Goal: Task Accomplishment & Management: Manage account settings

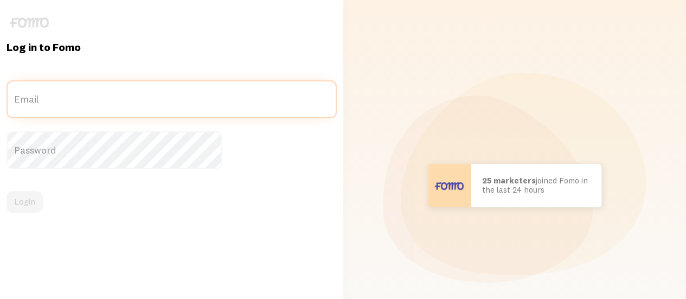
type input "[EMAIL_ADDRESS][DOMAIN_NAME]"
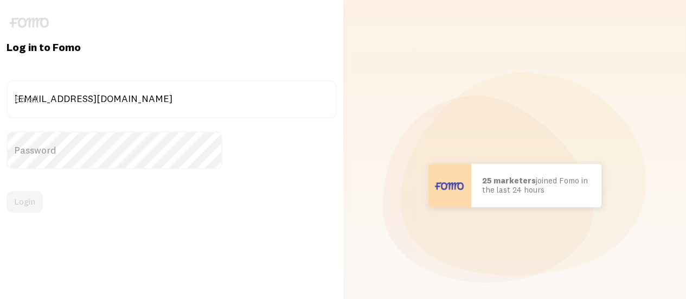
click at [96, 199] on div "Login" at bounding box center [172, 202] width 330 height 22
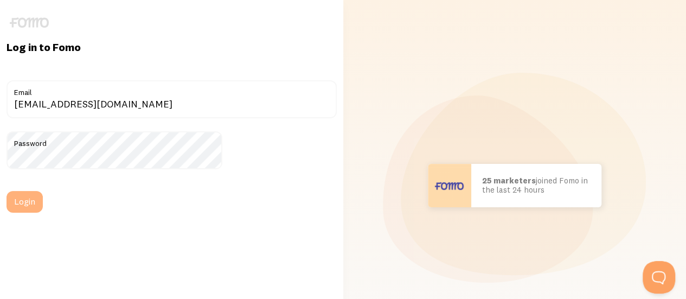
click at [43, 207] on button "Login" at bounding box center [25, 202] width 36 height 22
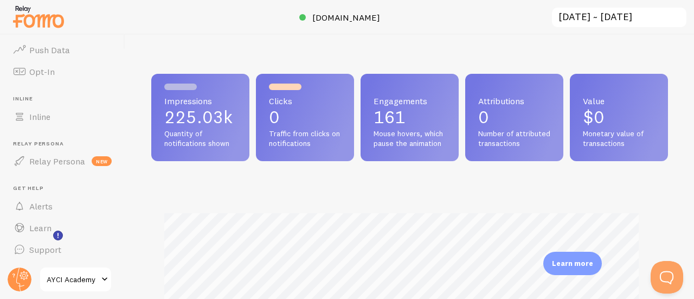
scroll to position [285, 509]
click at [55, 250] on span "Support" at bounding box center [45, 249] width 32 height 11
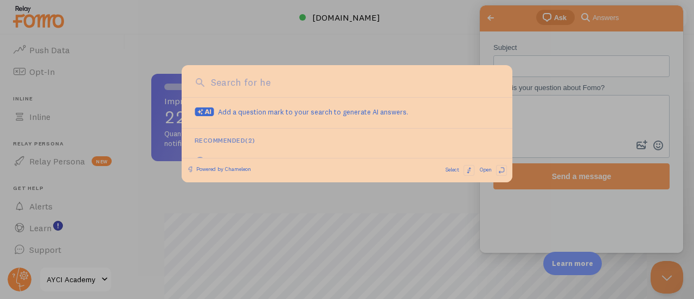
scroll to position [0, 0]
click at [491, 20] on div at bounding box center [347, 149] width 694 height 299
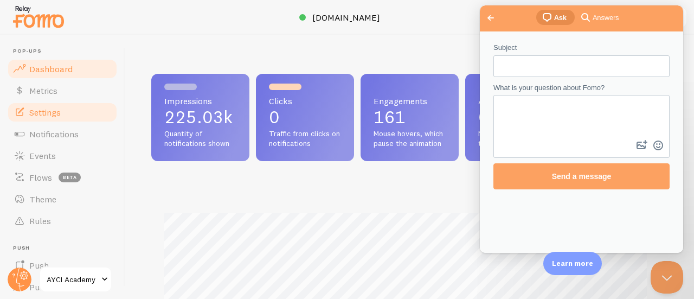
scroll to position [541867, 541644]
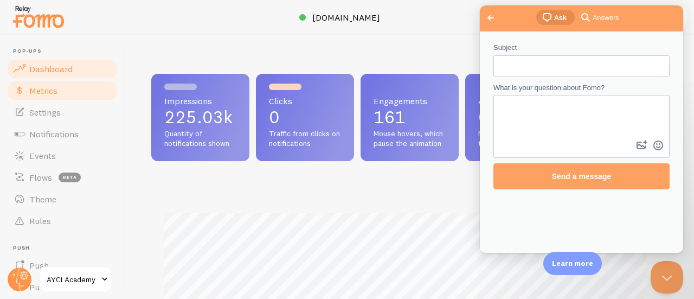
click at [52, 88] on span "Metrics" at bounding box center [43, 90] width 28 height 11
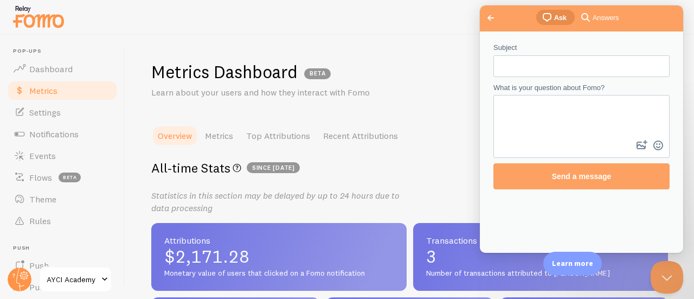
click at [493, 14] on span "Go back" at bounding box center [490, 17] width 13 height 13
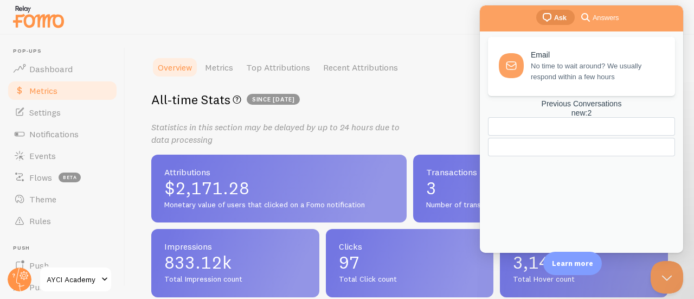
scroll to position [69, 0]
click at [463, 44] on div "Metrics Dashboard BETA Learn about your users and how they interact with Fomo O…" at bounding box center [409, 167] width 569 height 264
click at [662, 263] on button "Close Beacon popover" at bounding box center [664, 275] width 33 height 33
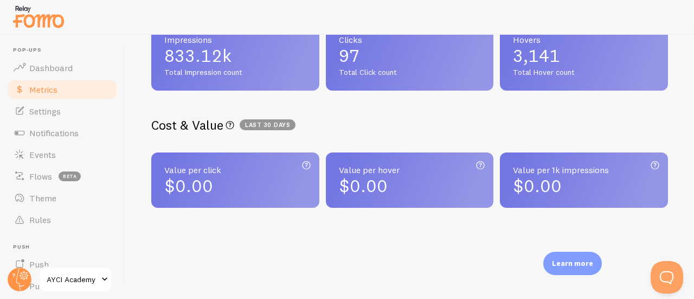
scroll to position [0, 0]
click at [91, 273] on span "AYCI Academy" at bounding box center [73, 279] width 52 height 13
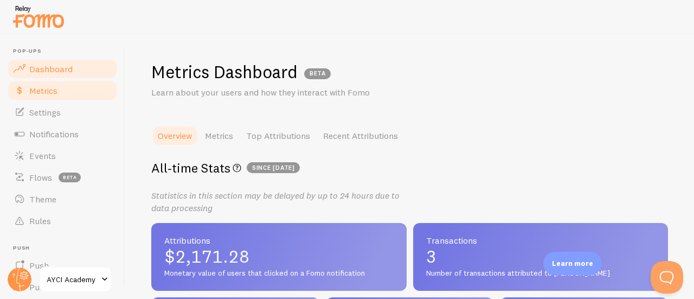
click at [73, 72] on link "Dashboard" at bounding box center [63, 69] width 112 height 22
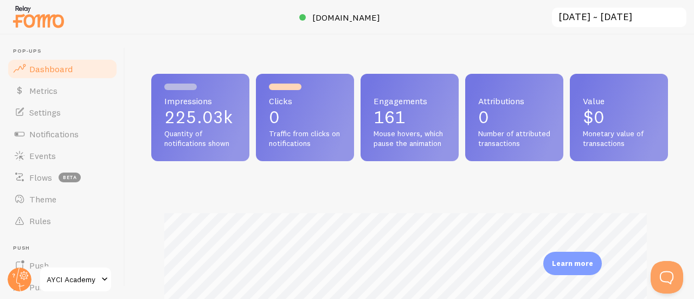
scroll to position [285, 509]
click at [69, 111] on link "Settings" at bounding box center [63, 112] width 112 height 22
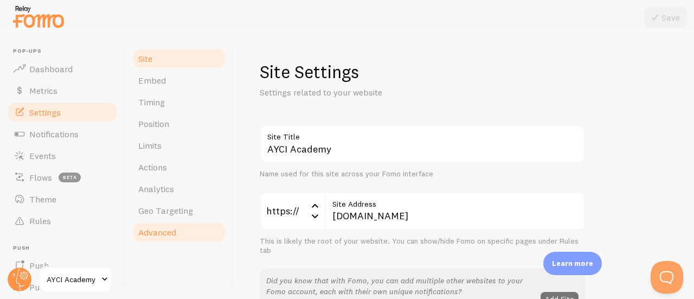
click at [160, 235] on span "Advanced" at bounding box center [157, 232] width 38 height 11
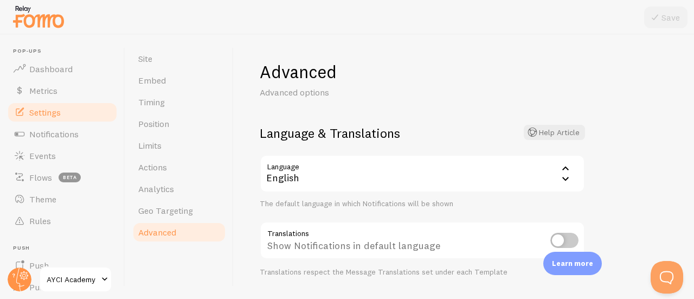
click at [51, 23] on img at bounding box center [38, 17] width 54 height 28
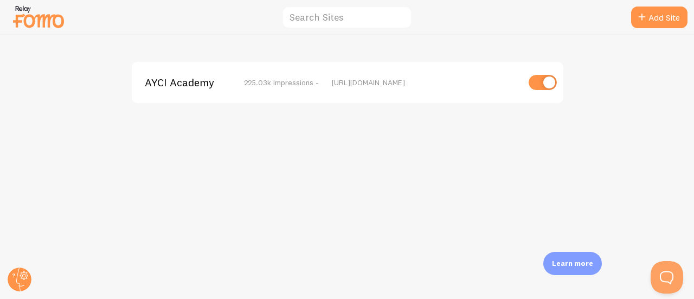
click at [51, 23] on img at bounding box center [38, 17] width 54 height 28
click at [13, 277] on circle at bounding box center [20, 279] width 24 height 24
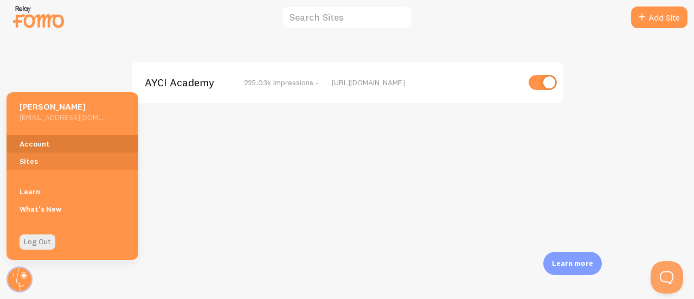
click at [38, 145] on link "Account" at bounding box center [73, 143] width 132 height 17
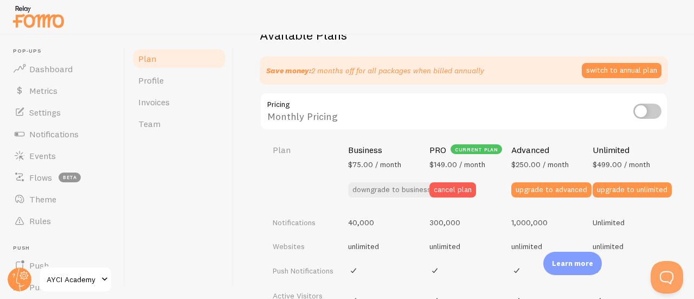
scroll to position [387, 0]
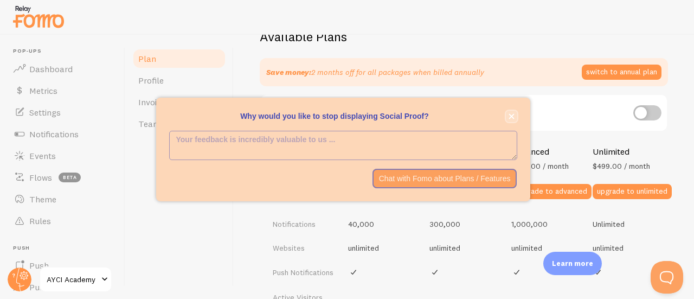
click at [511, 117] on icon "close," at bounding box center [511, 116] width 5 height 5
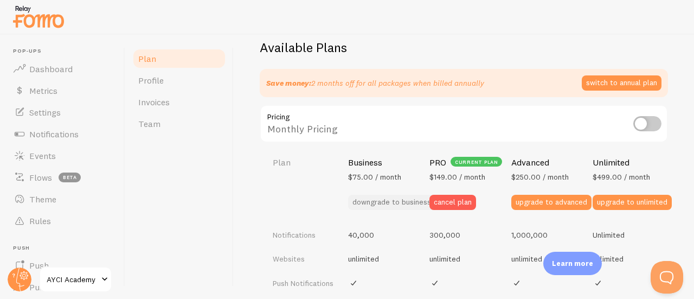
scroll to position [375, 0]
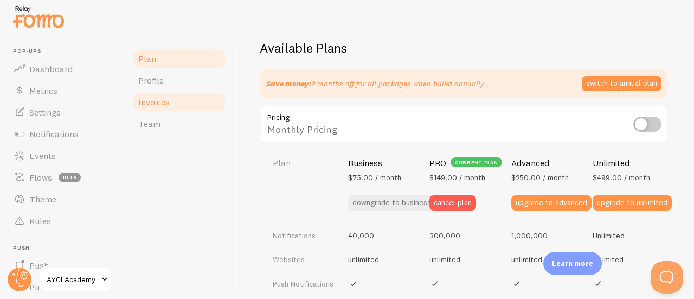
click at [164, 107] on span "Invoices" at bounding box center [153, 102] width 31 height 11
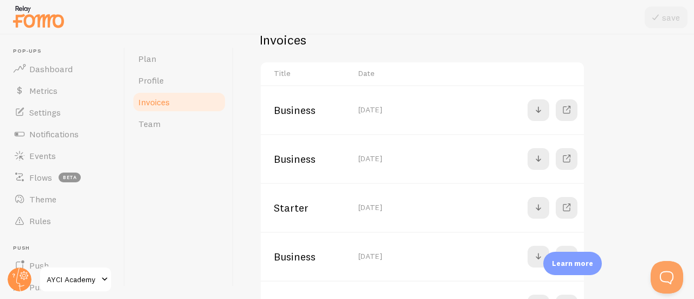
scroll to position [190, 0]
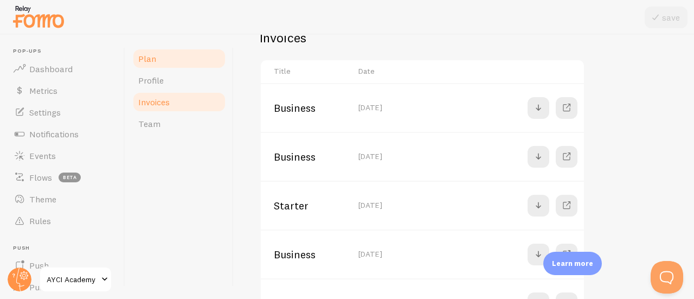
click at [173, 65] on link "Plan" at bounding box center [179, 59] width 95 height 22
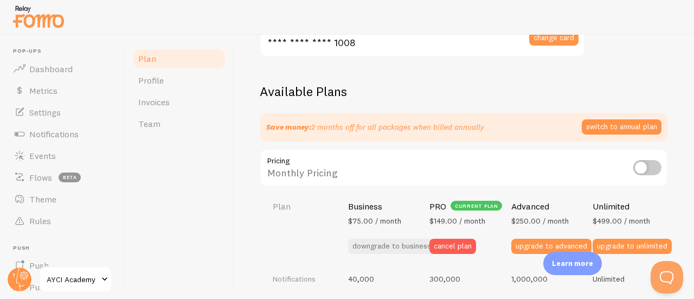
scroll to position [344, 0]
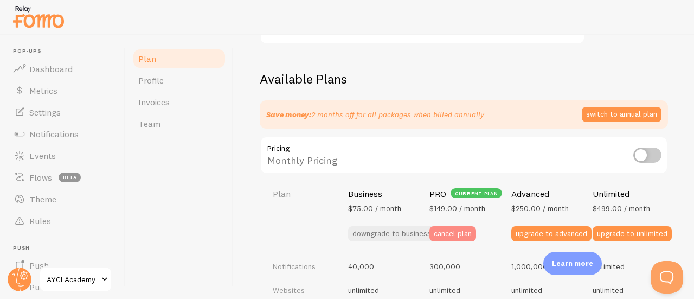
click at [440, 234] on button "cancel plan" at bounding box center [452, 233] width 47 height 15
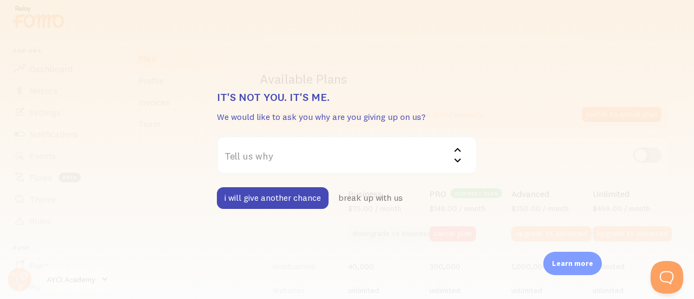
click at [351, 152] on label "Tell us why" at bounding box center [347, 155] width 260 height 38
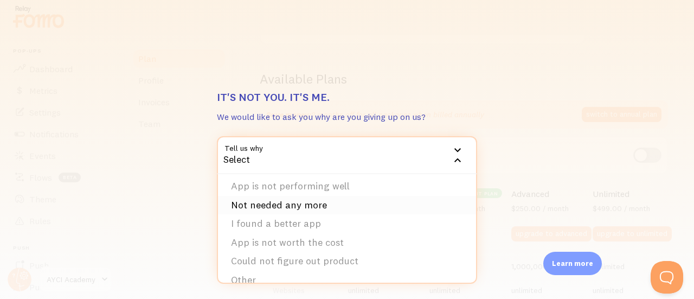
scroll to position [21, 0]
click at [316, 213] on li "Not needed any more" at bounding box center [347, 206] width 258 height 19
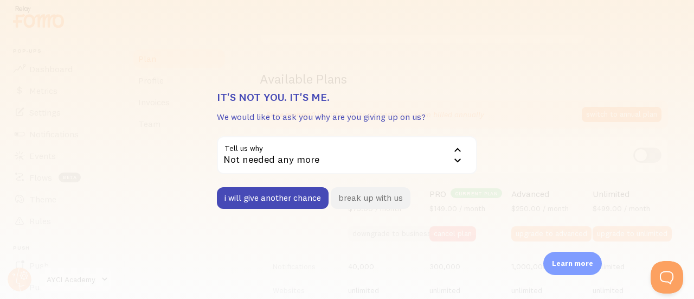
click at [378, 200] on button "break up with us" at bounding box center [371, 198] width 80 height 22
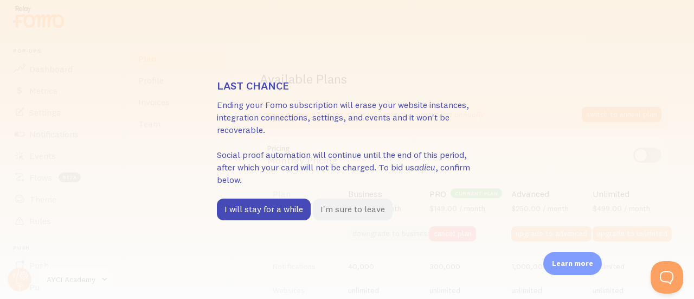
click at [365, 210] on button "I'm sure to leave" at bounding box center [353, 209] width 80 height 22
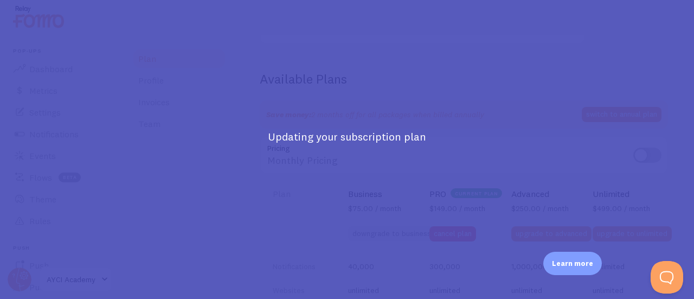
scroll to position [381, 0]
